Goal: Information Seeking & Learning: Learn about a topic

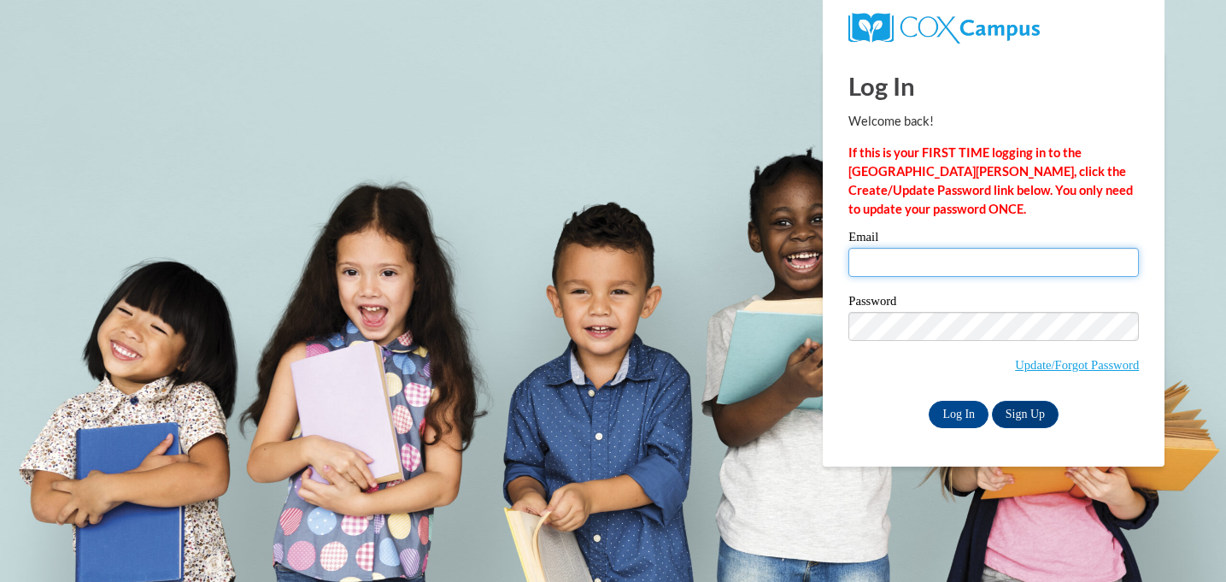
click at [892, 271] on input "Email" at bounding box center [993, 262] width 290 height 29
type input "cheyennelei1992@gmail.com"
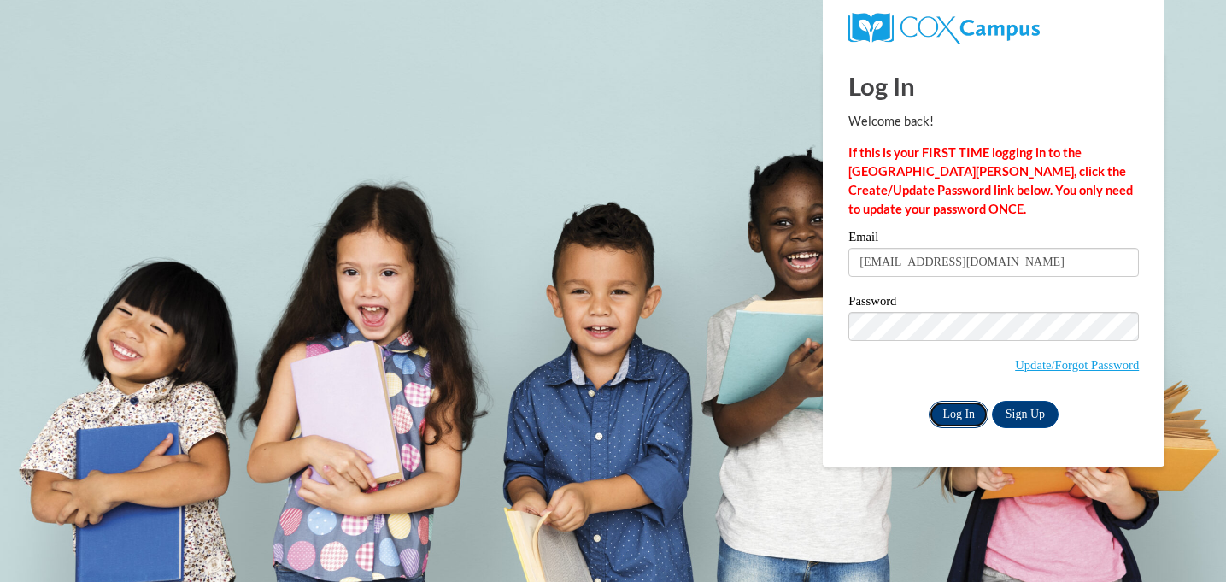
click at [965, 416] on input "Log In" at bounding box center [959, 414] width 60 height 27
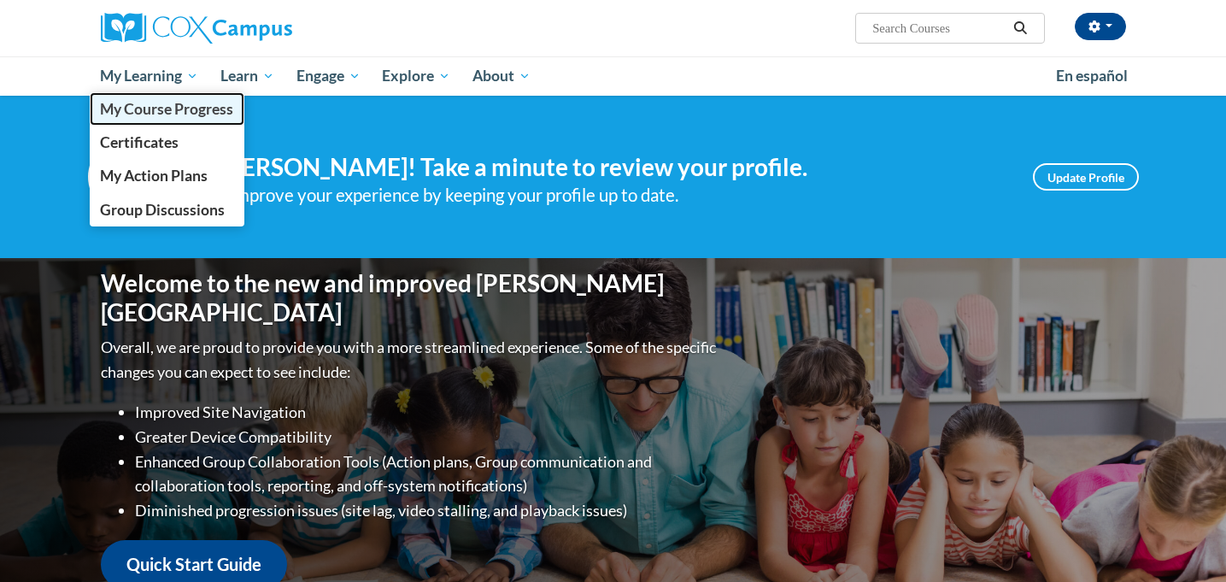
click at [165, 114] on span "My Course Progress" at bounding box center [166, 109] width 133 height 18
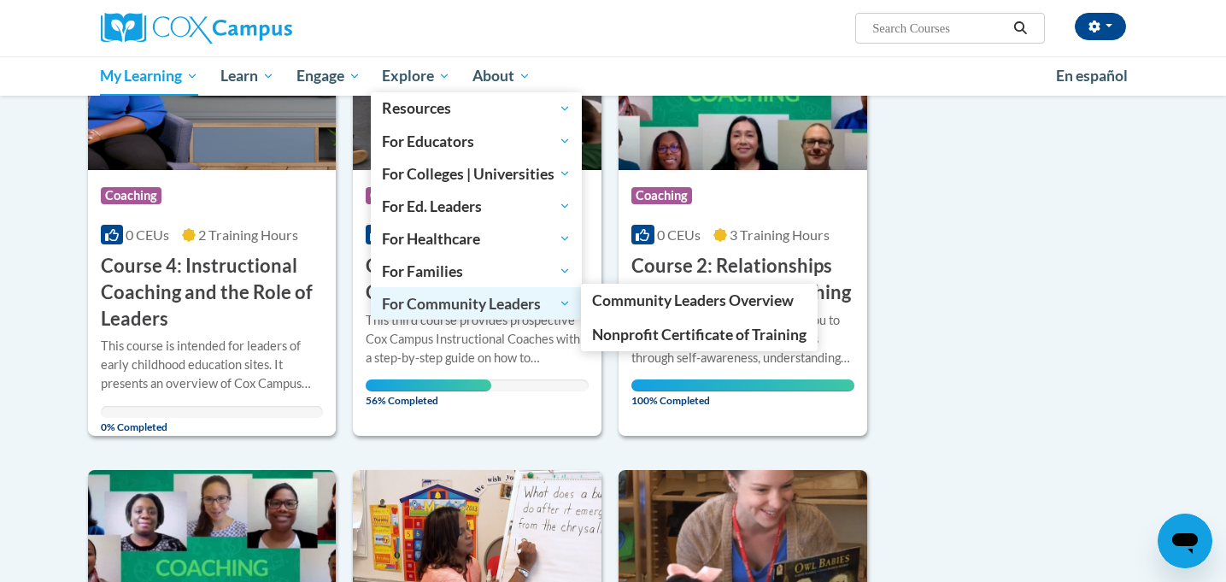
scroll to position [307, 0]
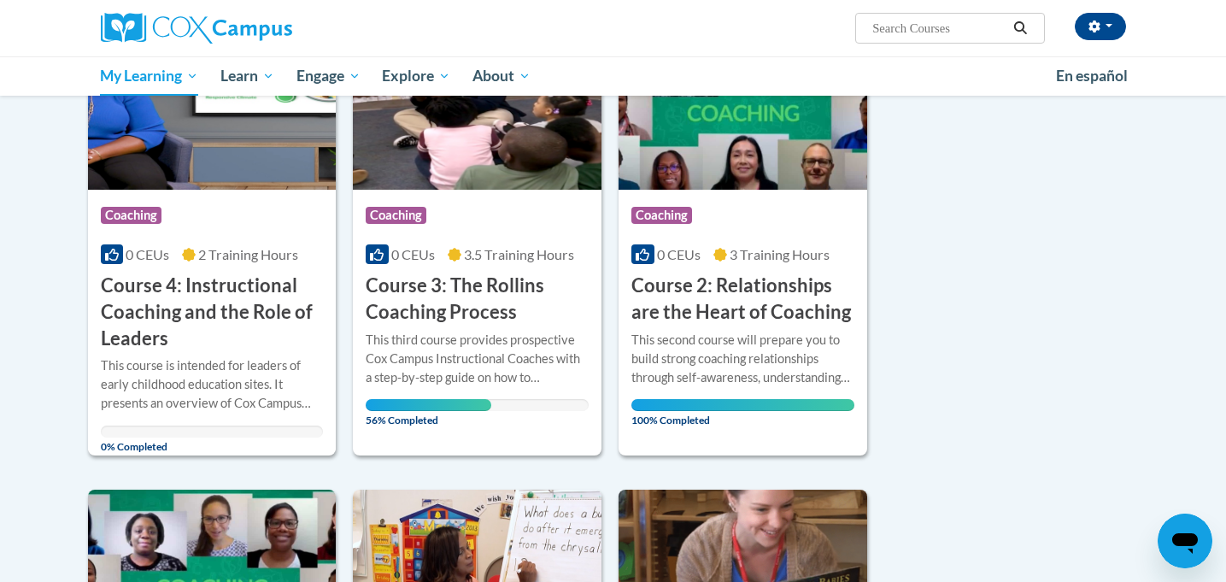
scroll to position [284, 0]
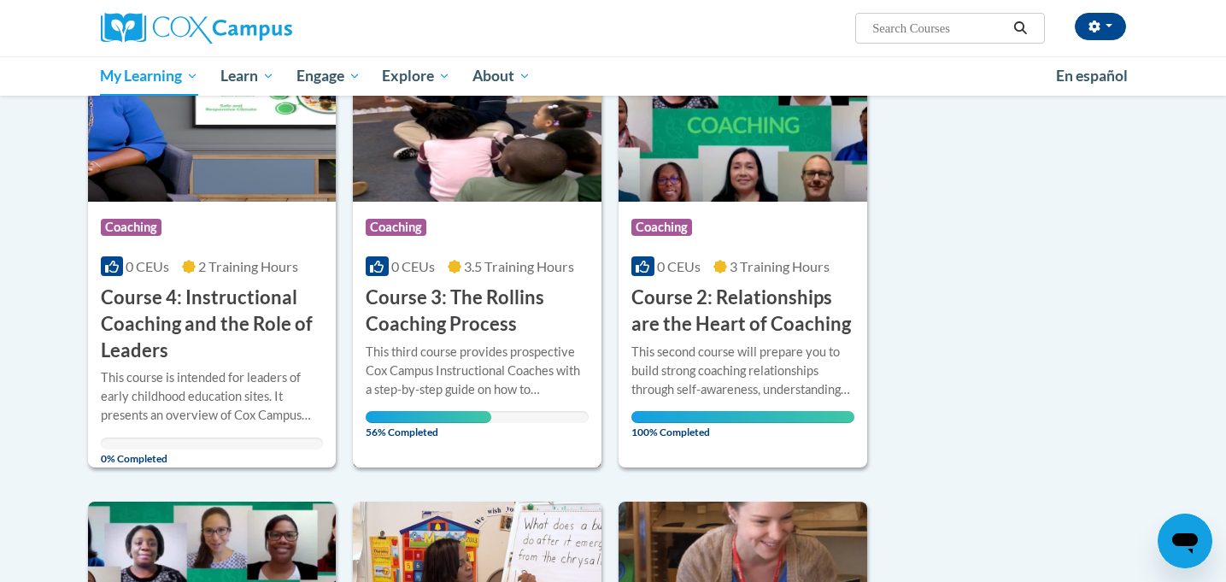
click at [512, 179] on img at bounding box center [477, 114] width 249 height 174
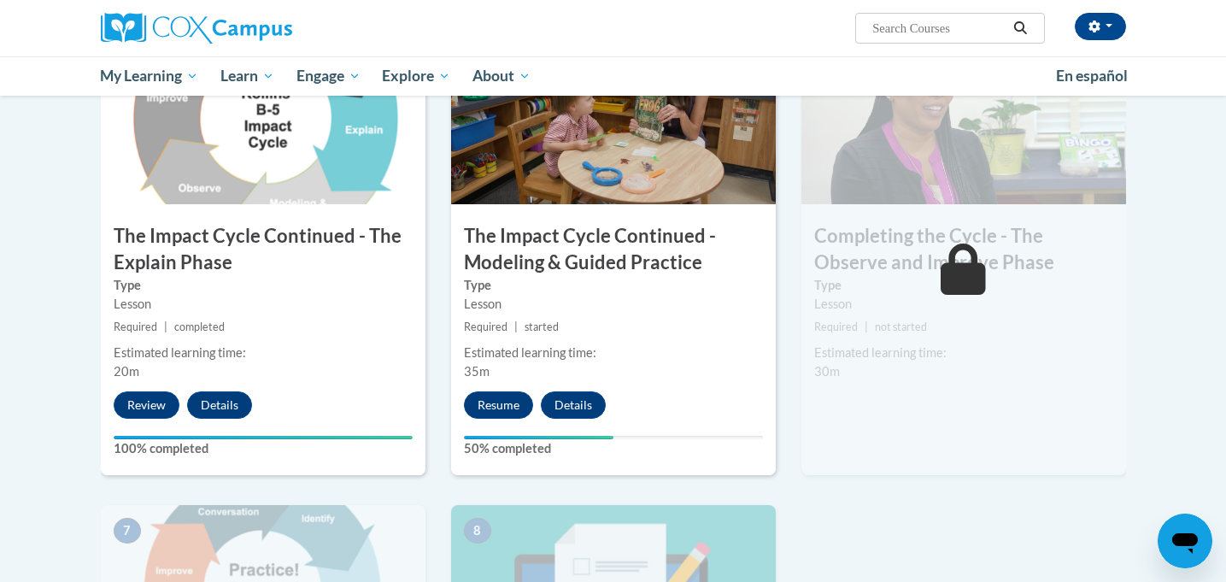
scroll to position [900, 0]
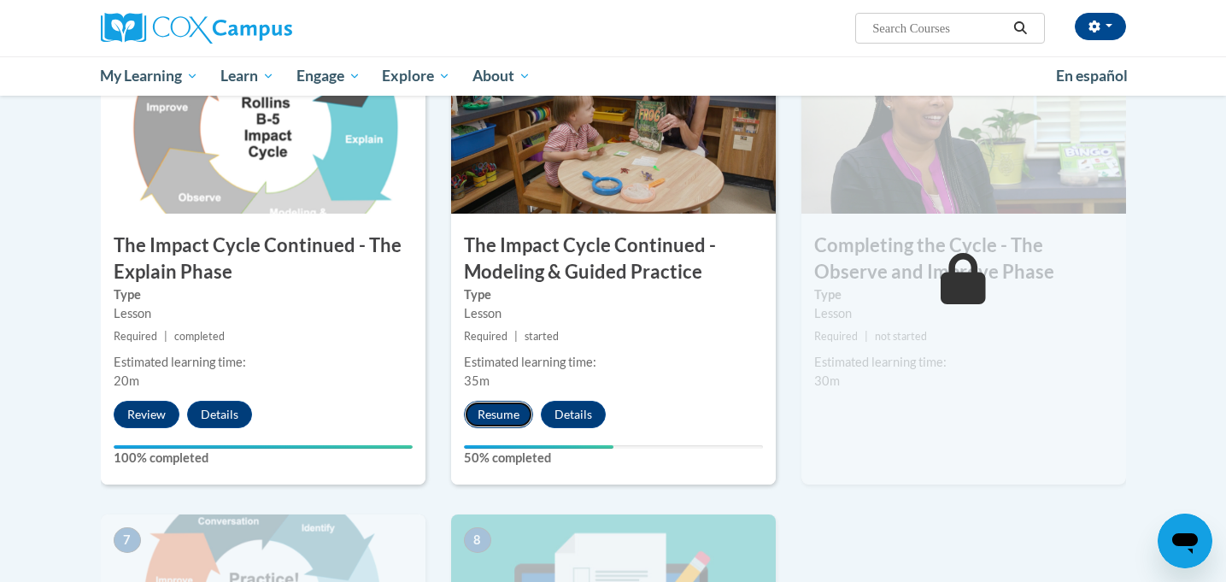
click at [499, 416] on button "Resume" at bounding box center [498, 414] width 69 height 27
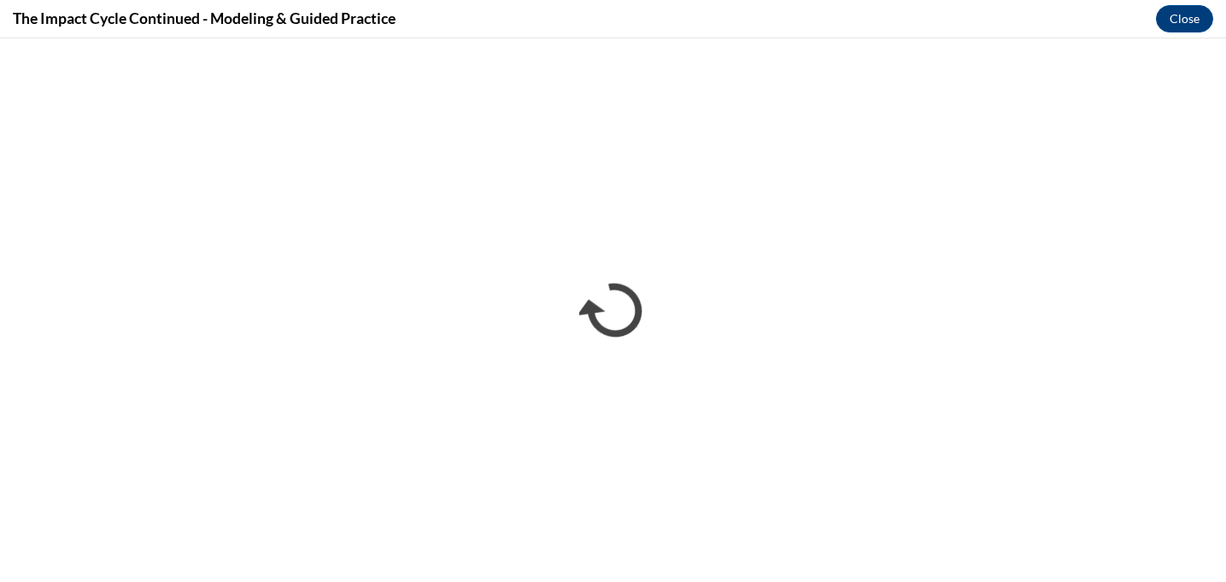
scroll to position [0, 0]
